Goal: Navigation & Orientation: Find specific page/section

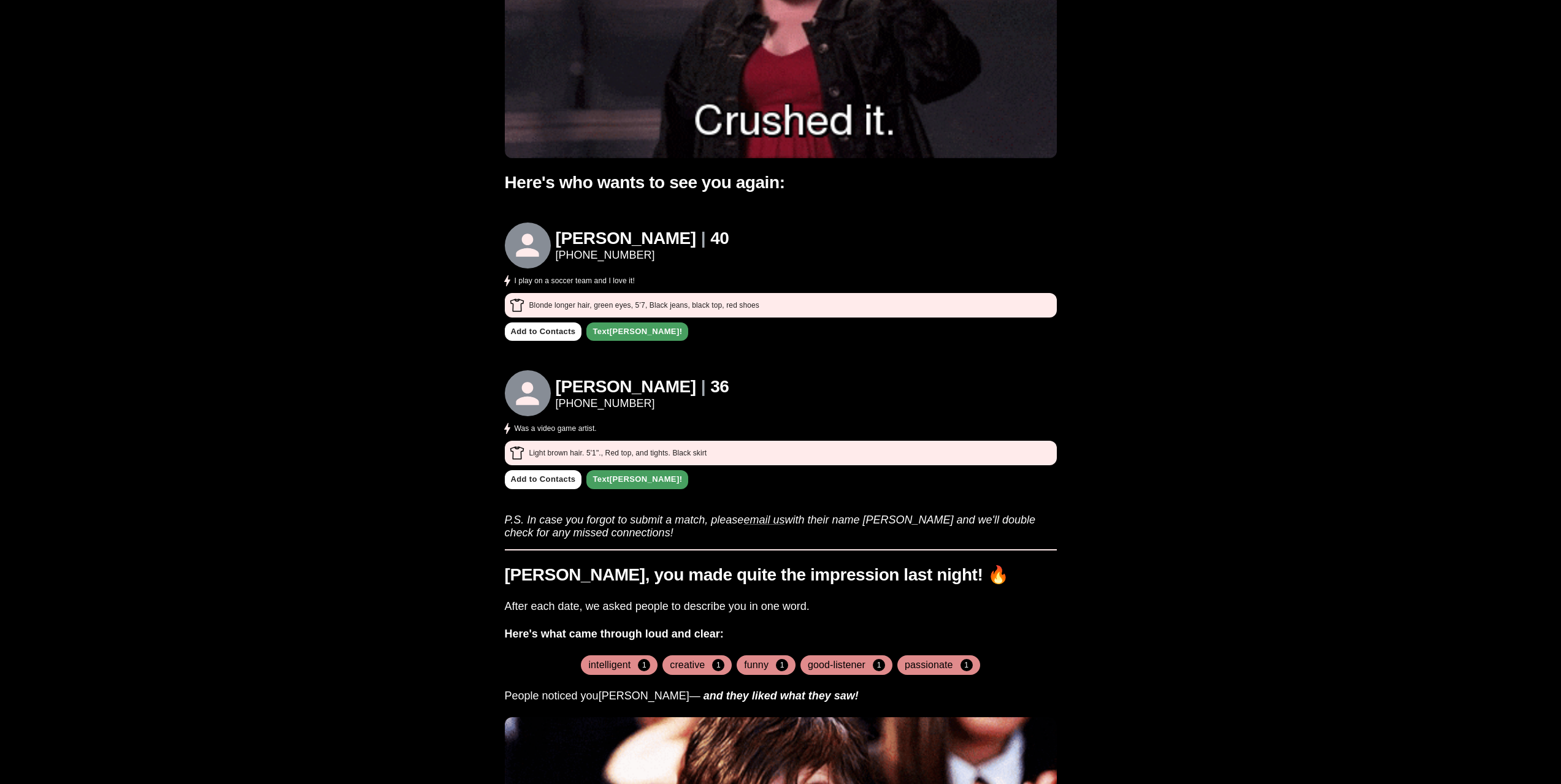
scroll to position [245, 0]
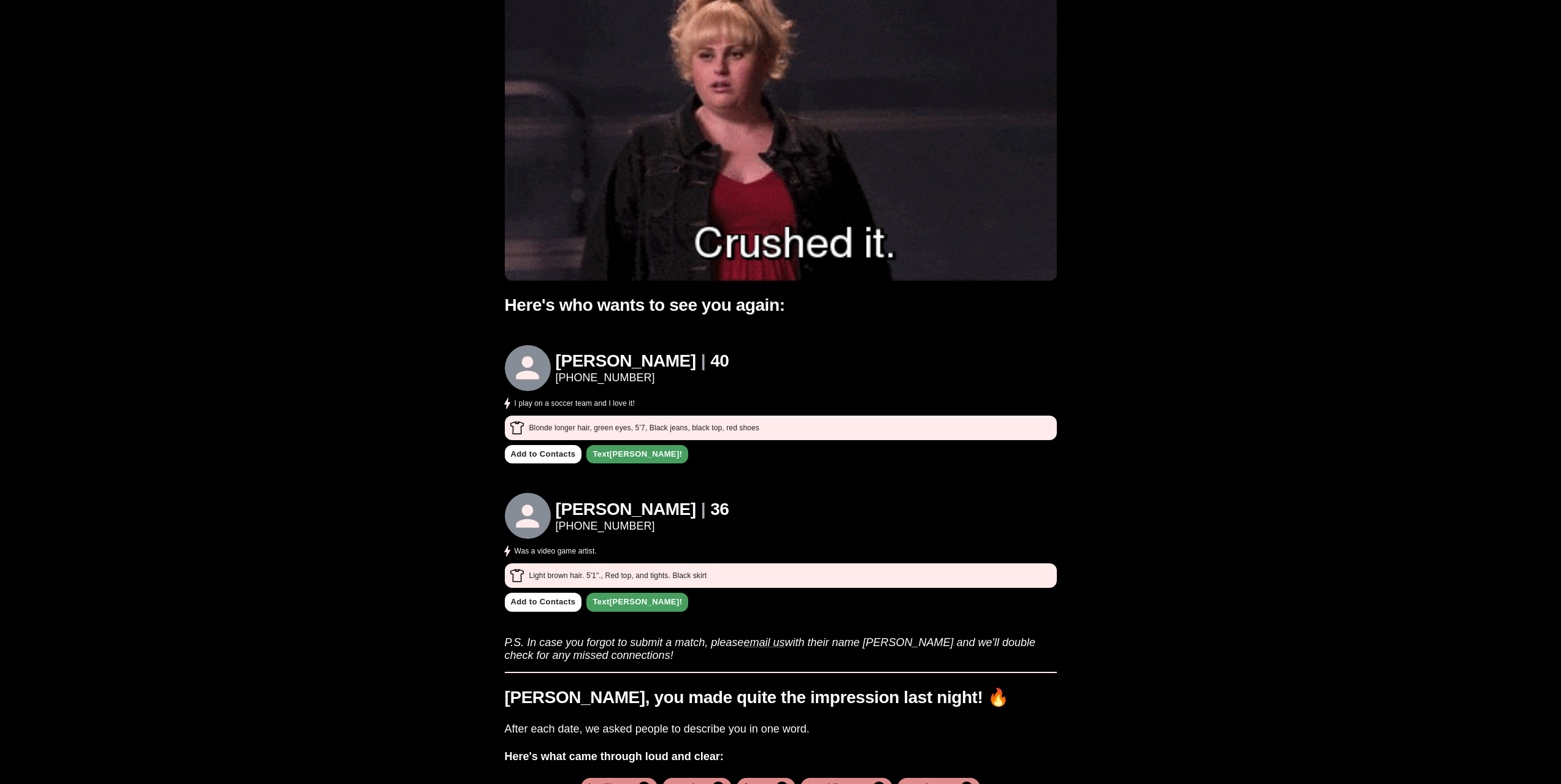
scroll to position [122, 0]
